Goal: Task Accomplishment & Management: Manage account settings

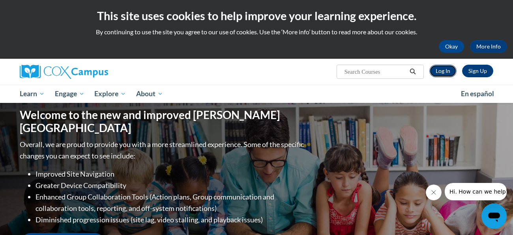
click at [442, 69] on link "Log In" at bounding box center [443, 71] width 27 height 13
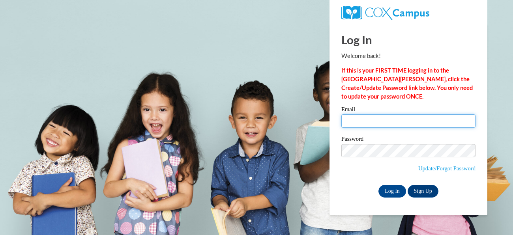
click at [415, 124] on input "Email" at bounding box center [408, 120] width 134 height 13
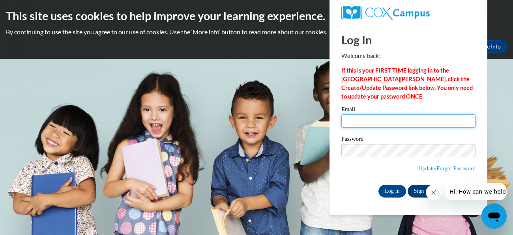
type input "[EMAIL_ADDRESS][DOMAIN_NAME]"
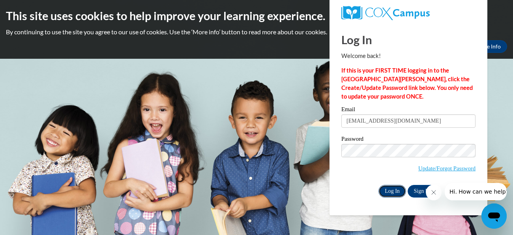
click at [396, 190] on input "Log In" at bounding box center [393, 191] width 28 height 13
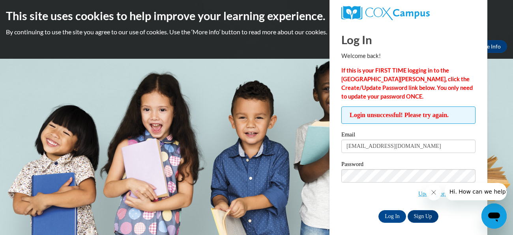
click at [468, 227] on div "Log In Welcome back! If this is your FIRST TIME logging in to the NEW Cox Campu…" at bounding box center [409, 132] width 170 height 217
click at [419, 193] on link "Update/Forgot Password" at bounding box center [446, 194] width 57 height 6
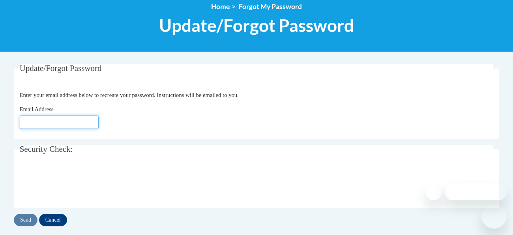
click at [36, 126] on input "Email Address" at bounding box center [59, 122] width 79 height 13
type input "[EMAIL_ADDRESS][DOMAIN_NAME]"
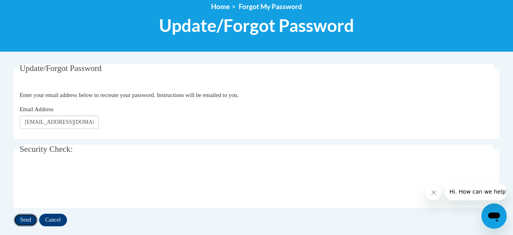
click at [27, 219] on input "Send" at bounding box center [26, 220] width 24 height 13
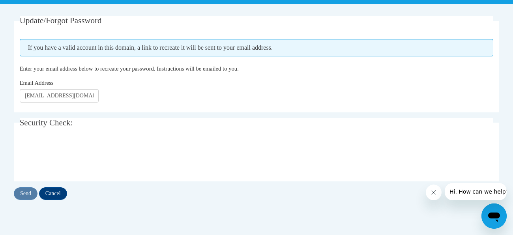
scroll to position [158, 0]
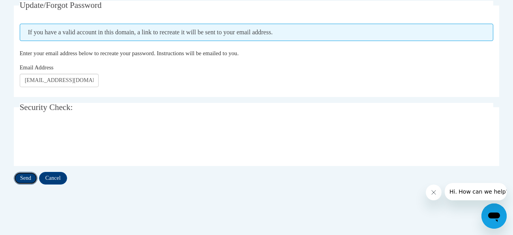
click at [29, 175] on input "Send" at bounding box center [26, 178] width 24 height 13
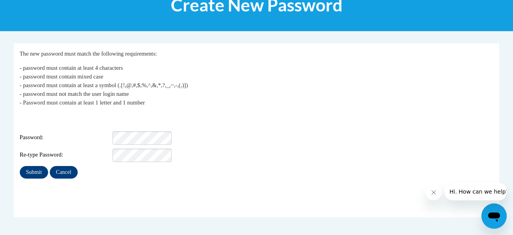
scroll to position [126, 0]
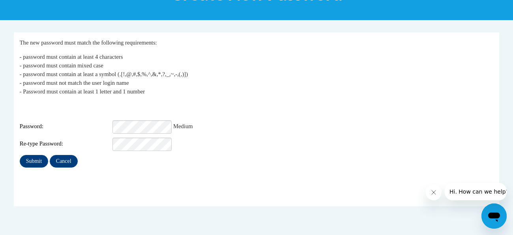
click at [130, 161] on div "Submit Cancel" at bounding box center [257, 161] width 474 height 13
click at [38, 155] on input "Submit" at bounding box center [34, 161] width 28 height 13
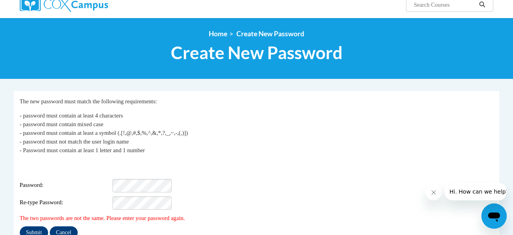
scroll to position [79, 0]
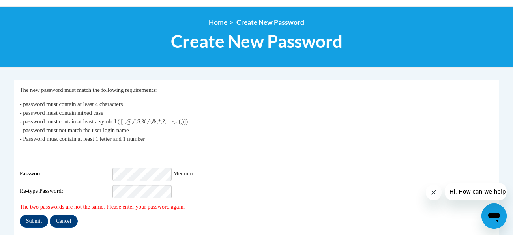
click at [248, 185] on div "Re-type Password:" at bounding box center [257, 191] width 474 height 13
click at [34, 215] on input "Submit" at bounding box center [34, 221] width 28 height 13
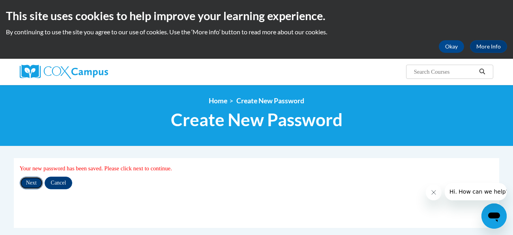
click at [34, 184] on input "Next" at bounding box center [31, 183] width 23 height 13
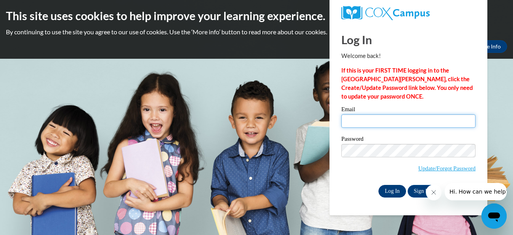
type input "[EMAIL_ADDRESS][DOMAIN_NAME]"
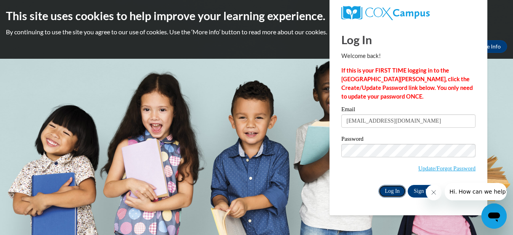
click at [389, 189] on input "Log In" at bounding box center [393, 191] width 28 height 13
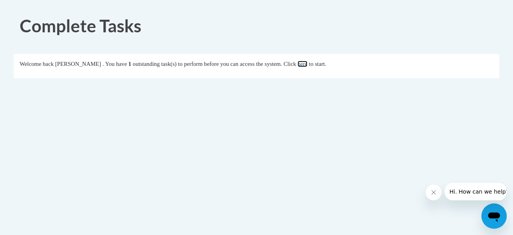
click at [308, 64] on link "here" at bounding box center [303, 64] width 10 height 6
